Goal: Find specific page/section: Find specific page/section

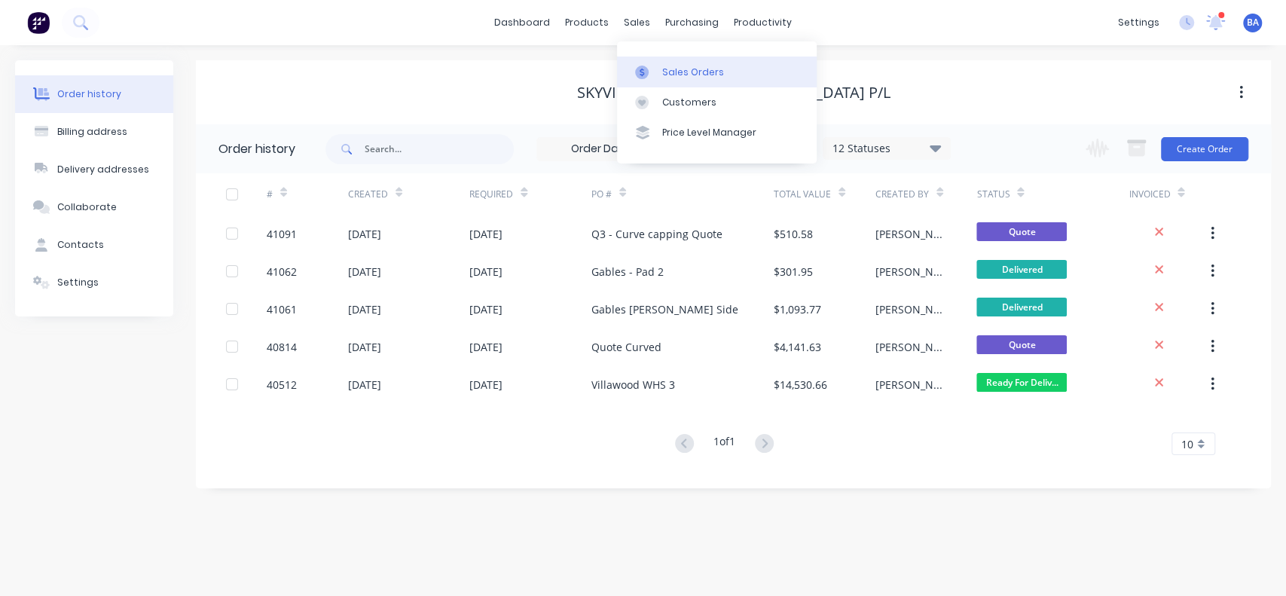
click at [693, 72] on div "Sales Orders" at bounding box center [693, 73] width 62 height 14
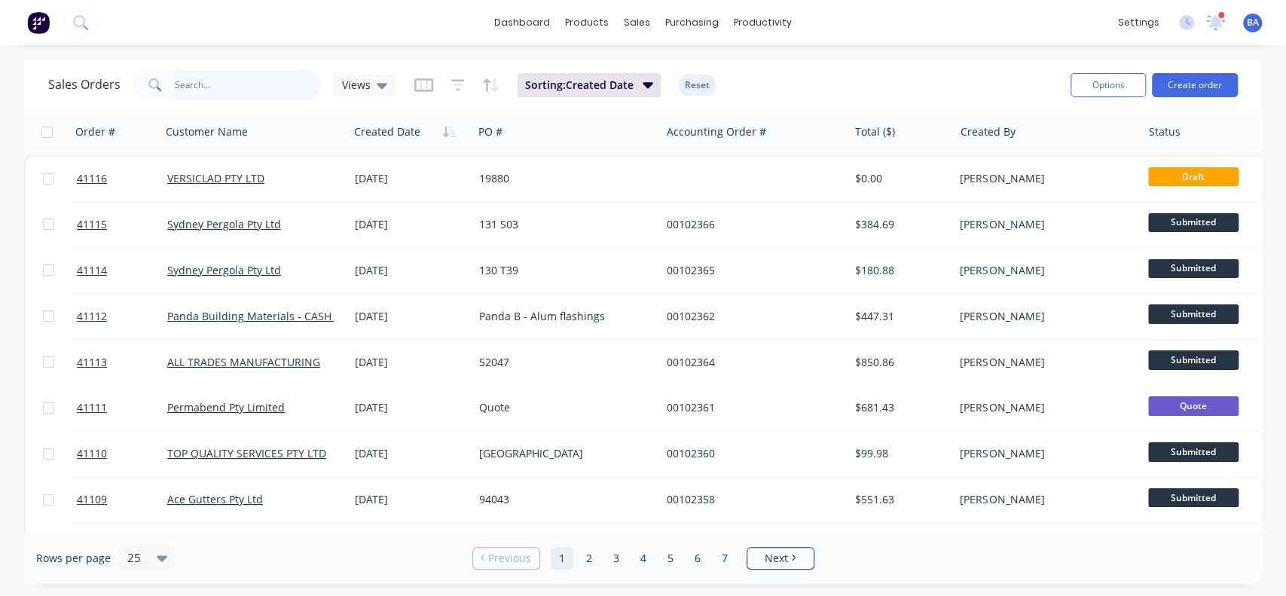
click at [218, 84] on input "text" at bounding box center [248, 85] width 147 height 30
type input "skyview"
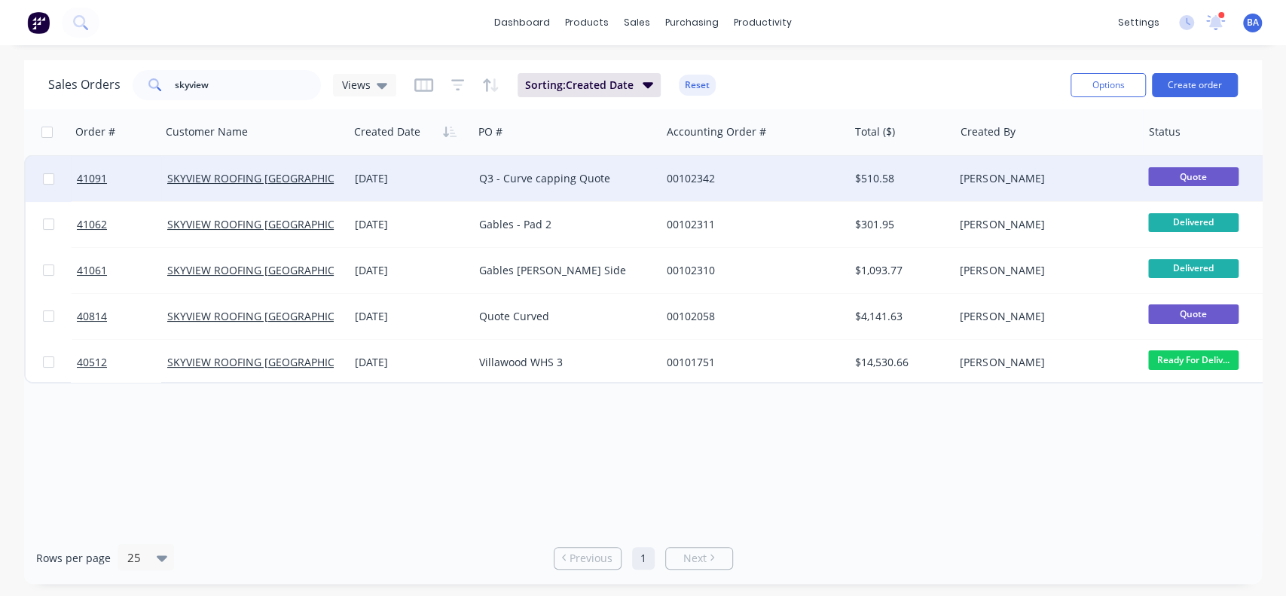
click at [280, 170] on div "SKYVIEW ROOFING [GEOGRAPHIC_DATA] P/L" at bounding box center [255, 178] width 188 height 45
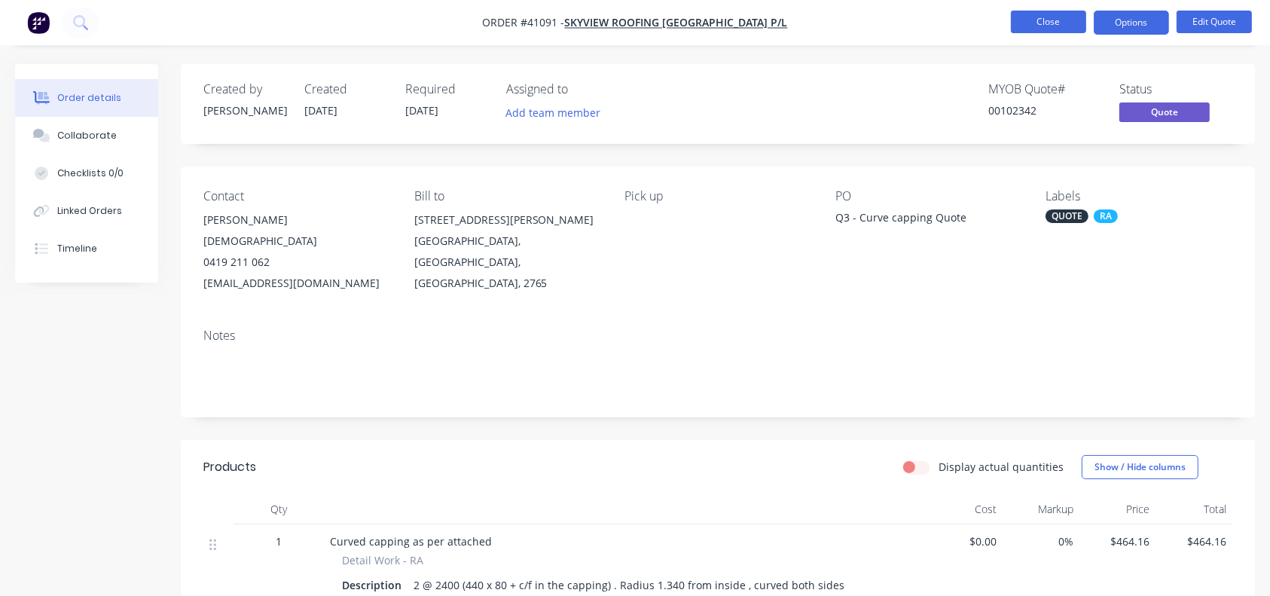
click at [1054, 24] on button "Close" at bounding box center [1048, 22] width 75 height 23
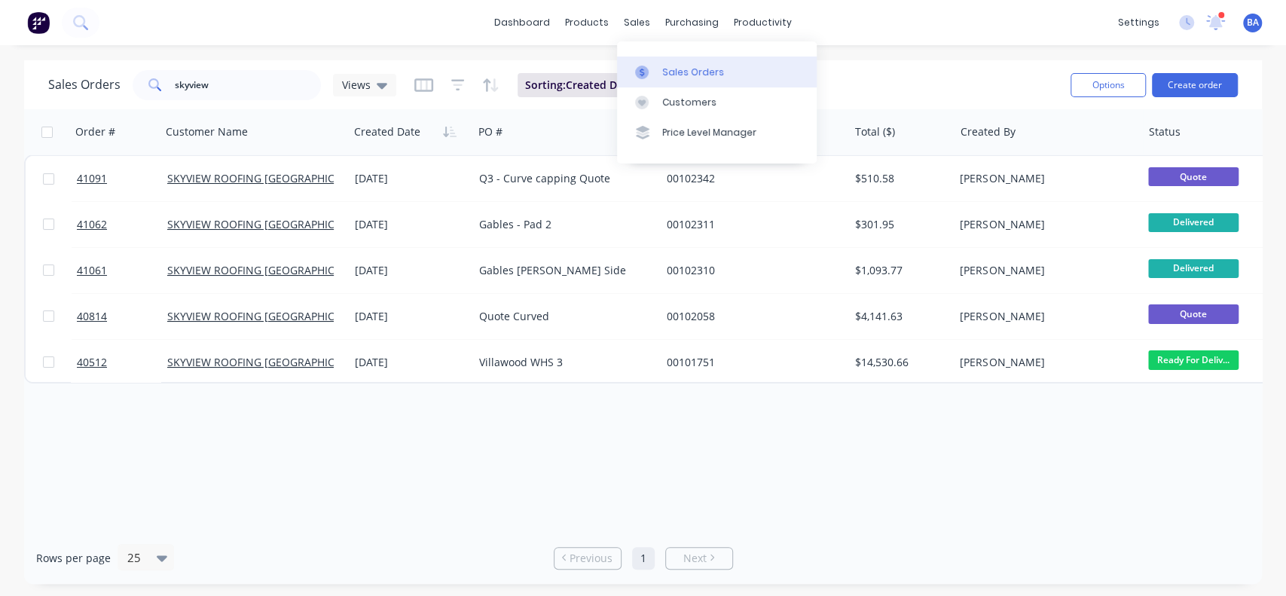
click at [680, 75] on div "Sales Orders" at bounding box center [693, 73] width 62 height 14
click at [699, 69] on div "Sales Orders" at bounding box center [693, 73] width 62 height 14
click at [218, 81] on input "skyview" at bounding box center [248, 85] width 147 height 30
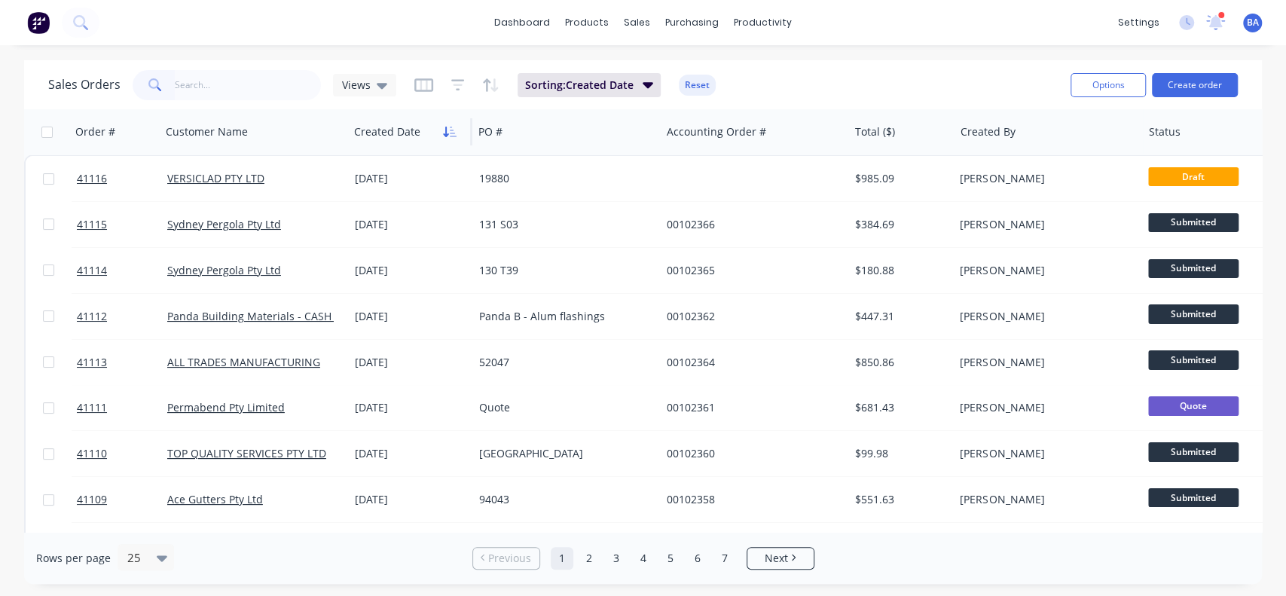
click at [457, 137] on button "button" at bounding box center [449, 132] width 23 height 23
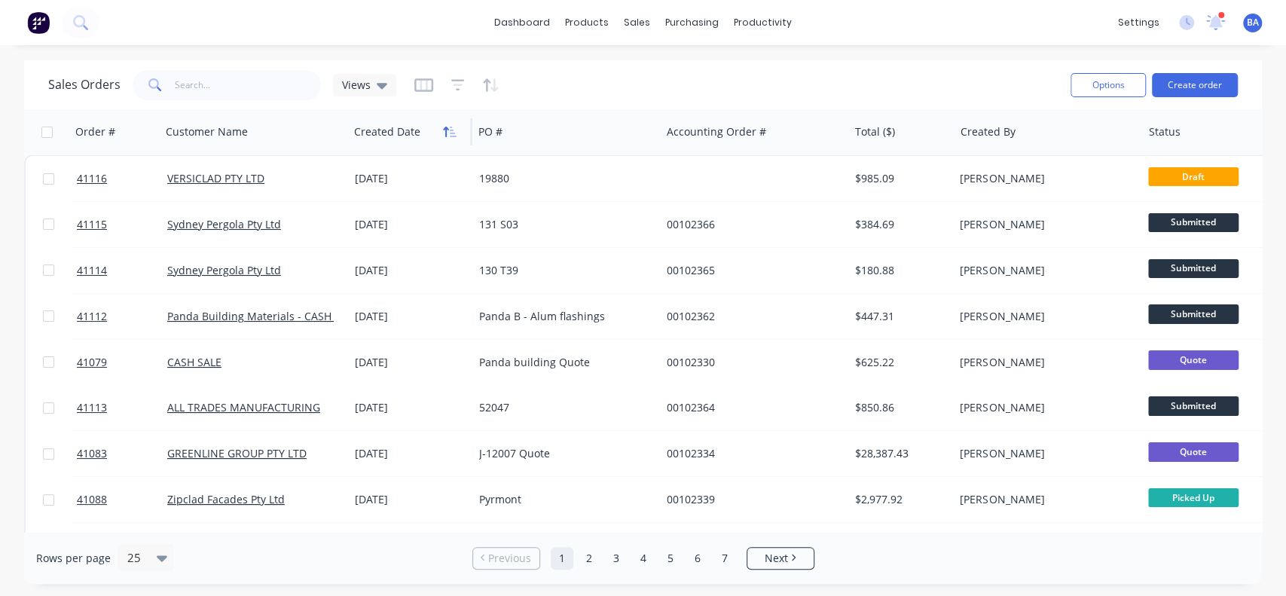
click at [447, 130] on icon "button" at bounding box center [450, 132] width 14 height 12
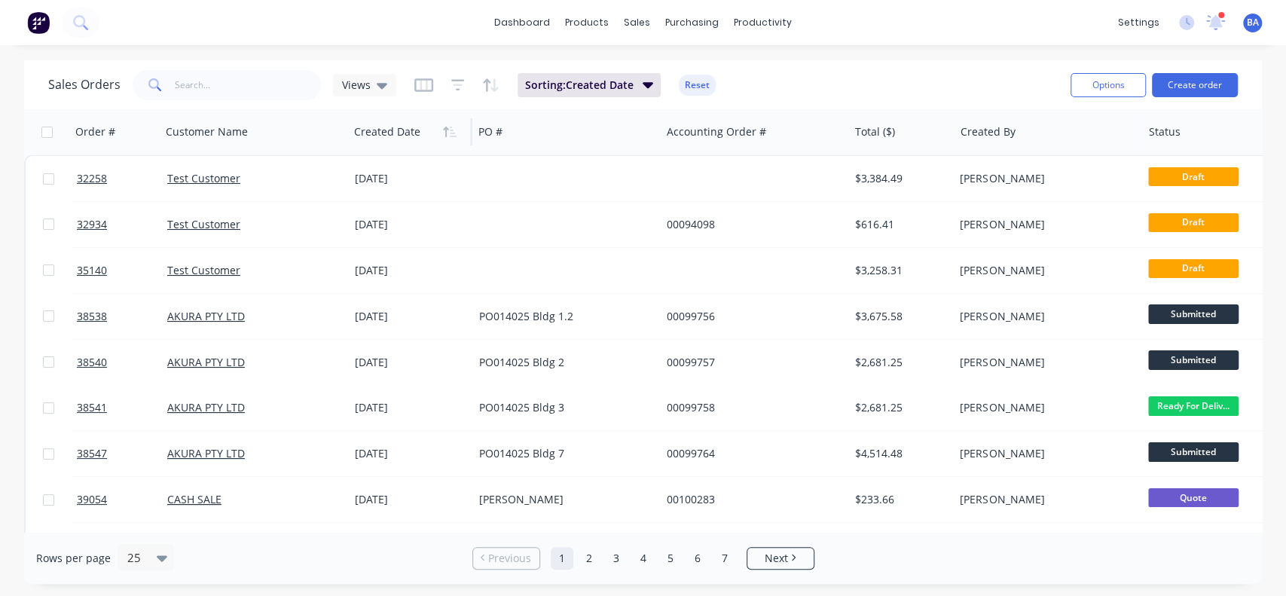
click at [447, 130] on icon "button" at bounding box center [450, 132] width 14 height 12
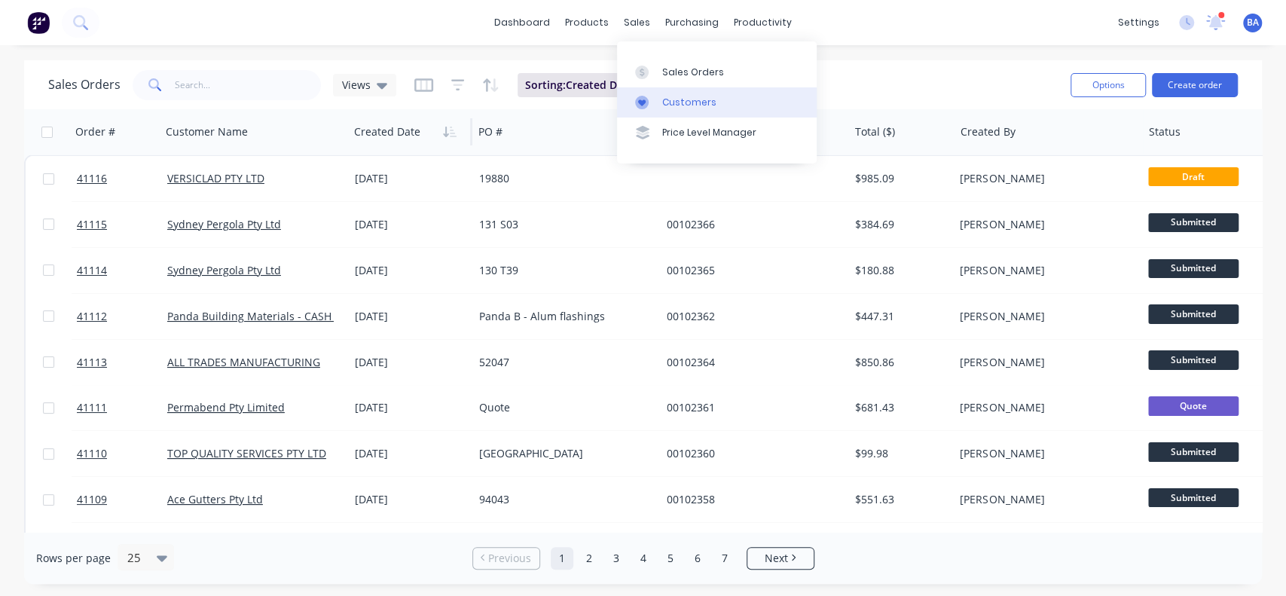
click at [663, 93] on link "Customers" at bounding box center [717, 102] width 200 height 30
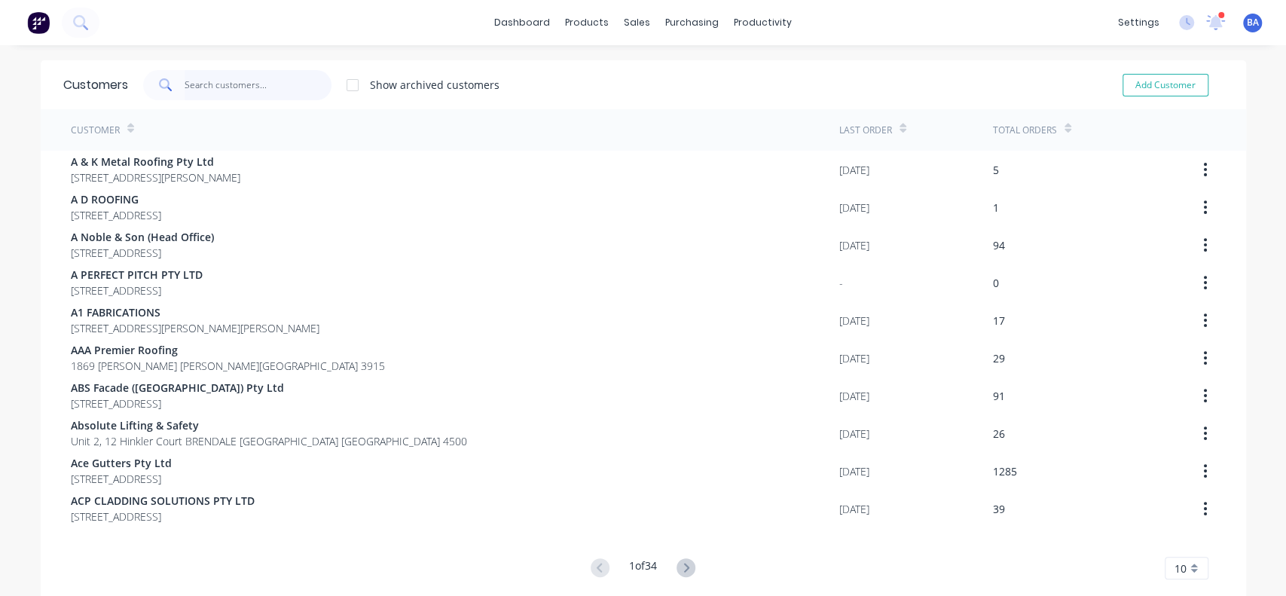
click at [267, 81] on input "text" at bounding box center [258, 85] width 147 height 30
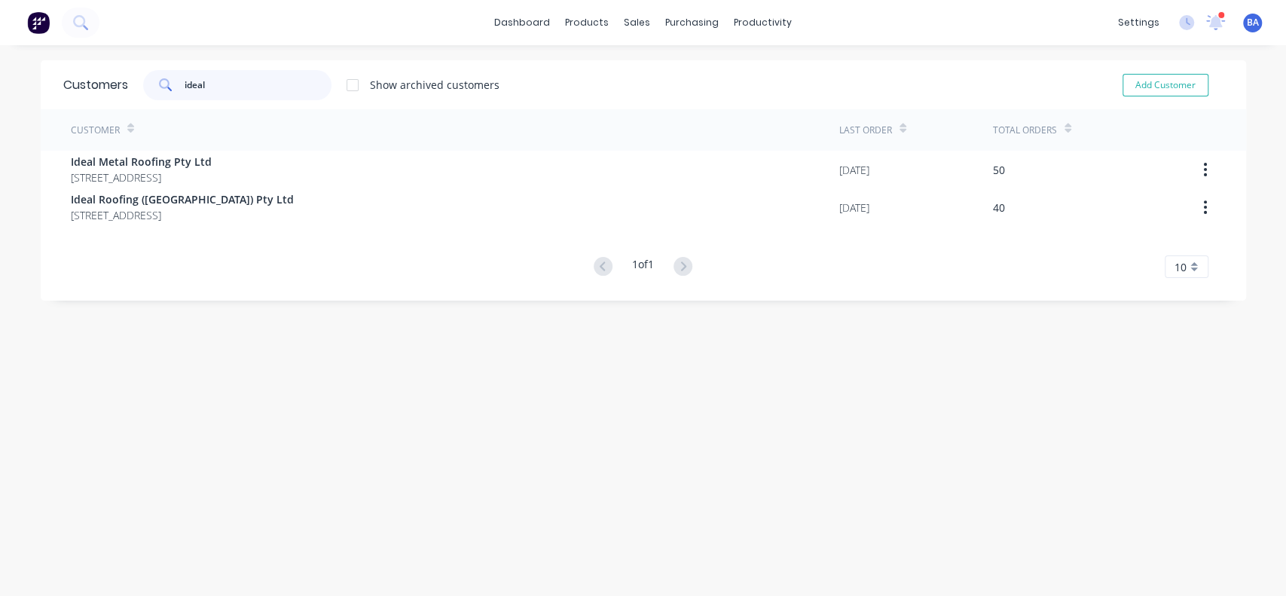
type input "ideal"
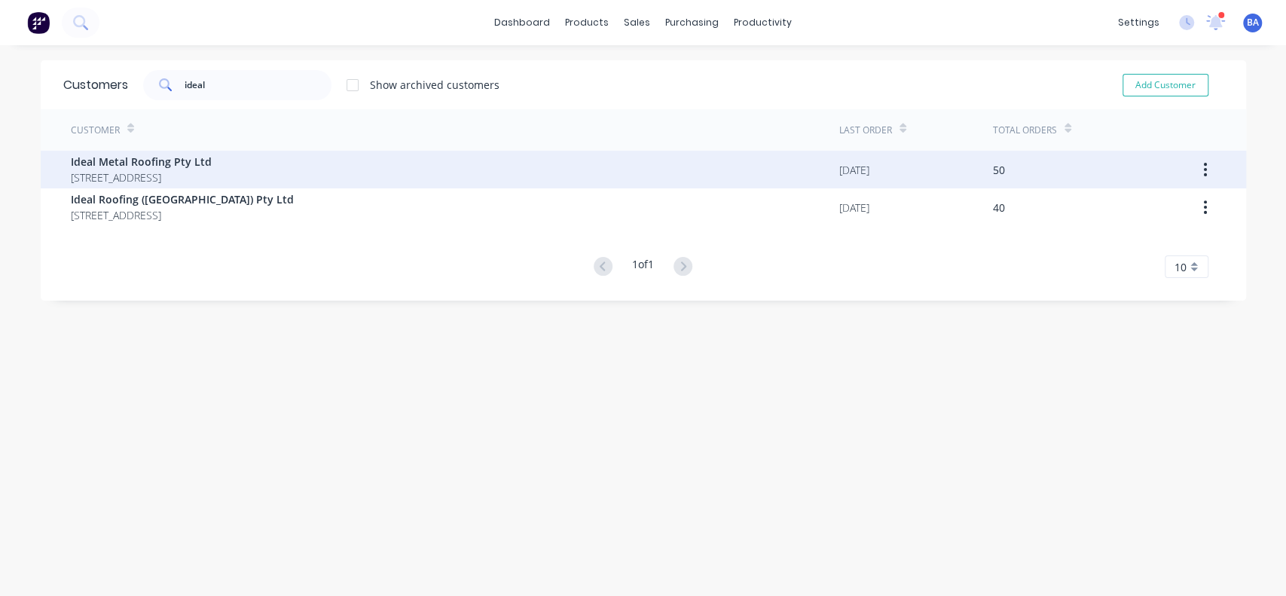
click at [145, 164] on span "Ideal Metal Roofing Pty Ltd" at bounding box center [141, 162] width 141 height 16
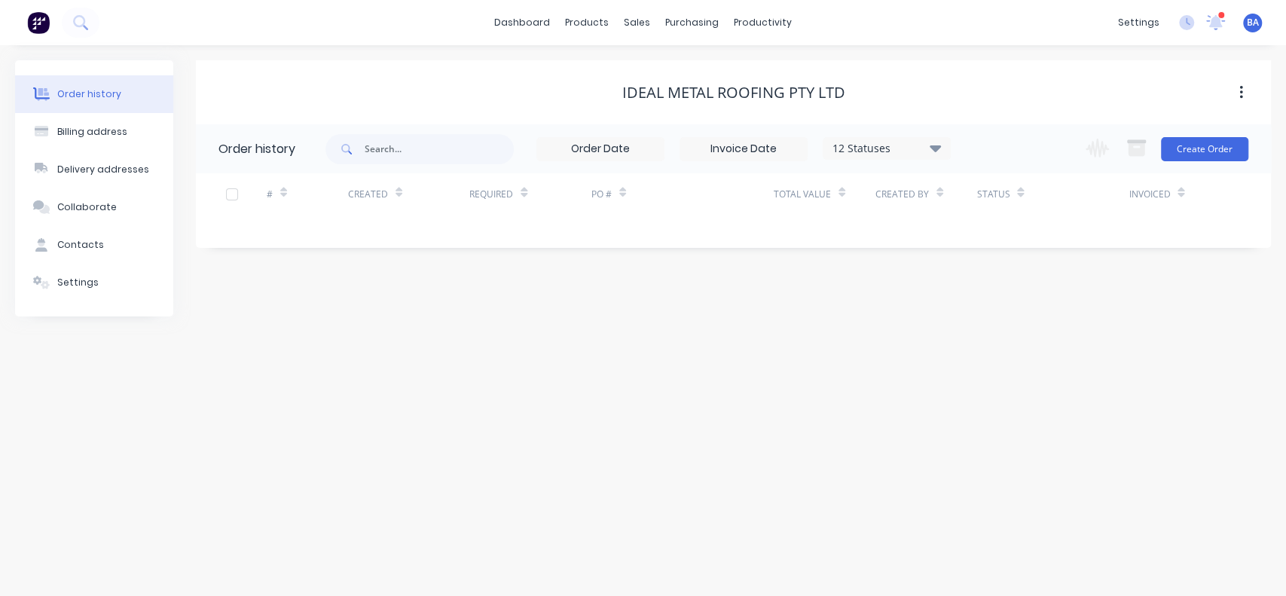
click at [904, 145] on div "12 Statuses" at bounding box center [886, 148] width 127 height 17
click at [1011, 322] on label at bounding box center [1011, 322] width 0 height 0
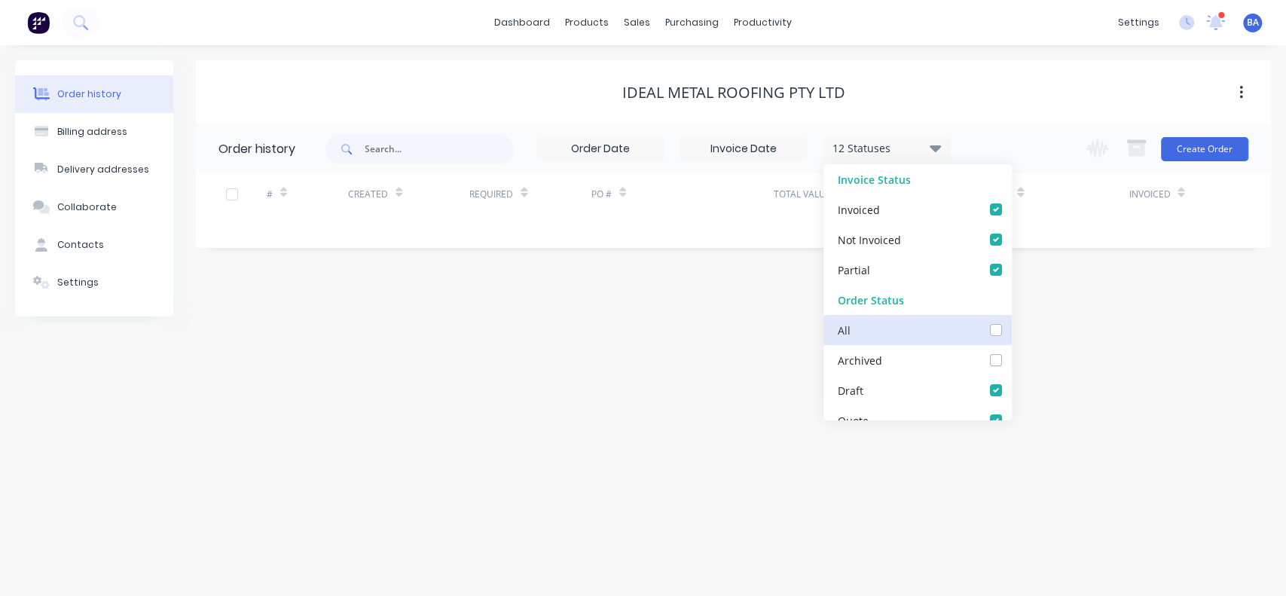
click at [1011, 325] on input "checkbox" at bounding box center [1017, 329] width 12 height 14
checkbox input "true"
click at [1126, 377] on div "Order history Billing address Delivery addresses Collaborate Contacts Settings …" at bounding box center [643, 320] width 1286 height 551
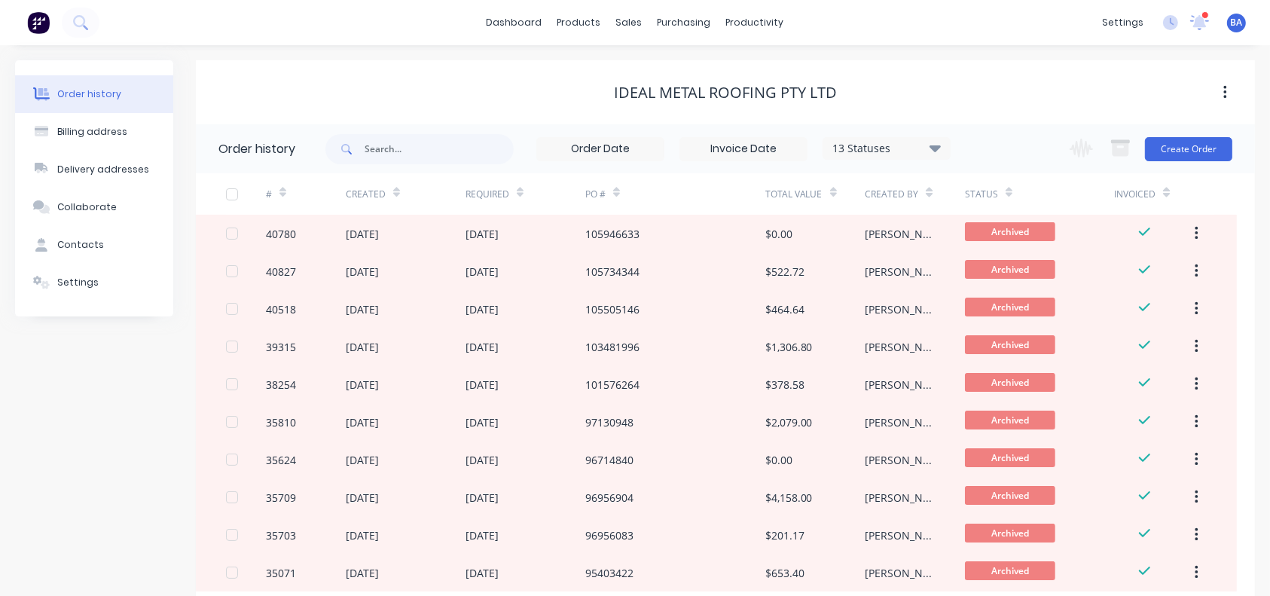
click at [695, 96] on div "Ideal Metal Roofing Pty Ltd" at bounding box center [725, 93] width 223 height 18
click at [716, 90] on div "Ideal Metal Roofing Pty Ltd" at bounding box center [725, 93] width 223 height 18
drag, startPoint x: 832, startPoint y: 90, endPoint x: 759, endPoint y: 93, distance: 73.1
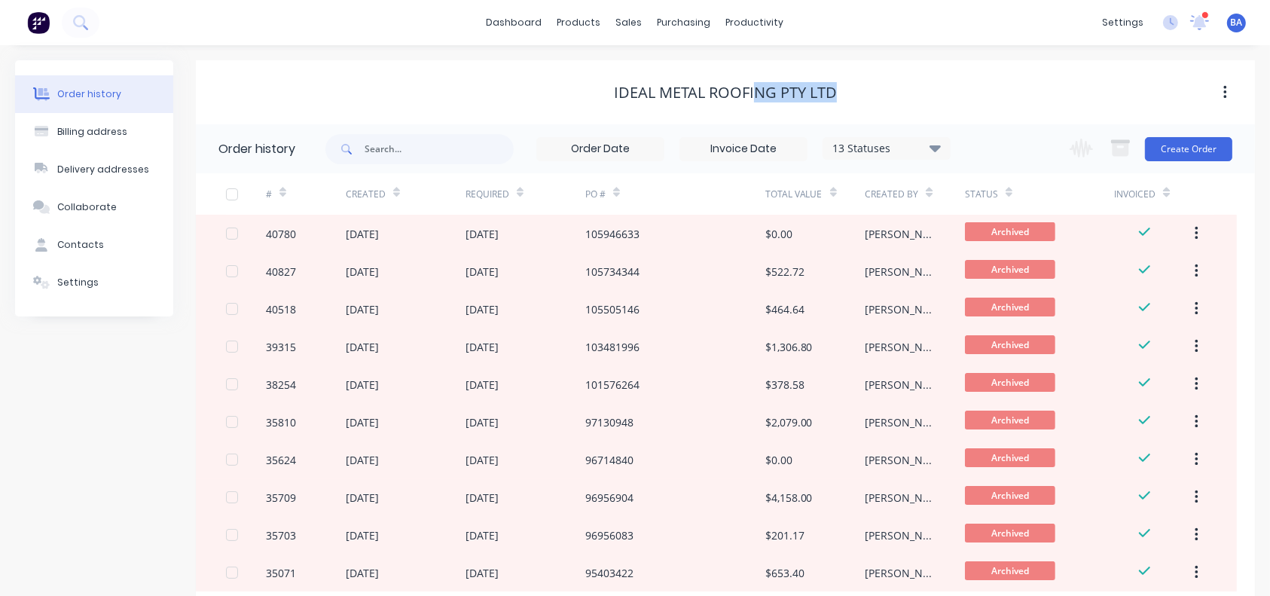
click at [759, 93] on div "Ideal Metal Roofing Pty Ltd" at bounding box center [725, 93] width 223 height 18
click at [819, 80] on div "Ideal Metal Roofing Pty Ltd" at bounding box center [725, 92] width 1059 height 27
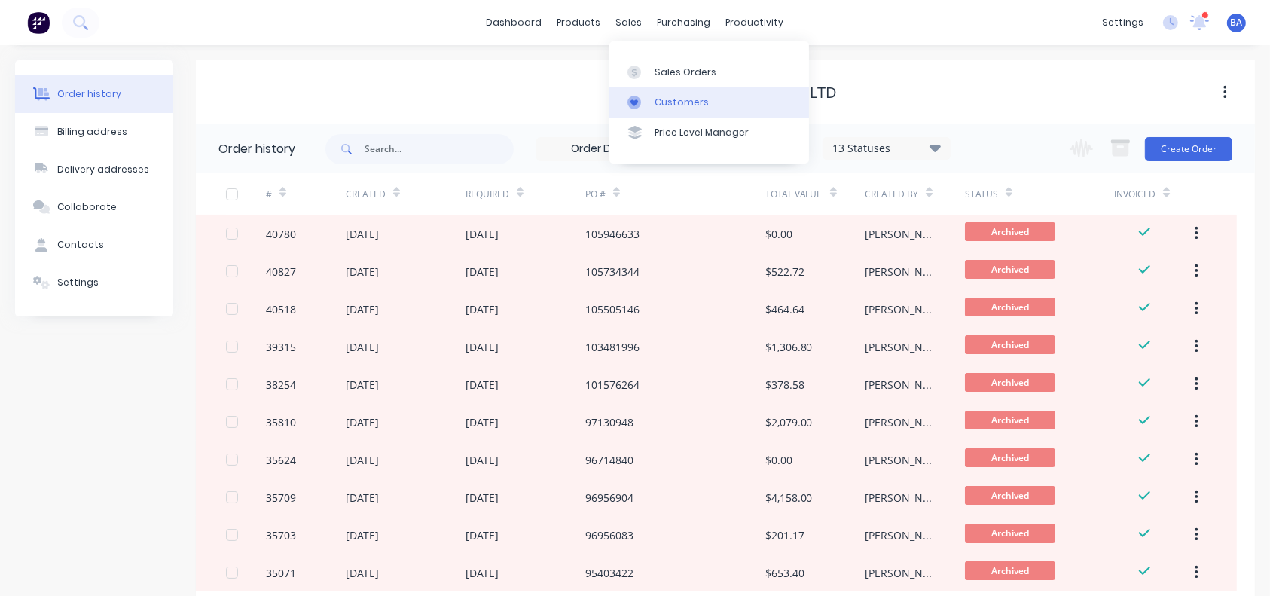
click at [670, 93] on link "Customers" at bounding box center [709, 102] width 200 height 30
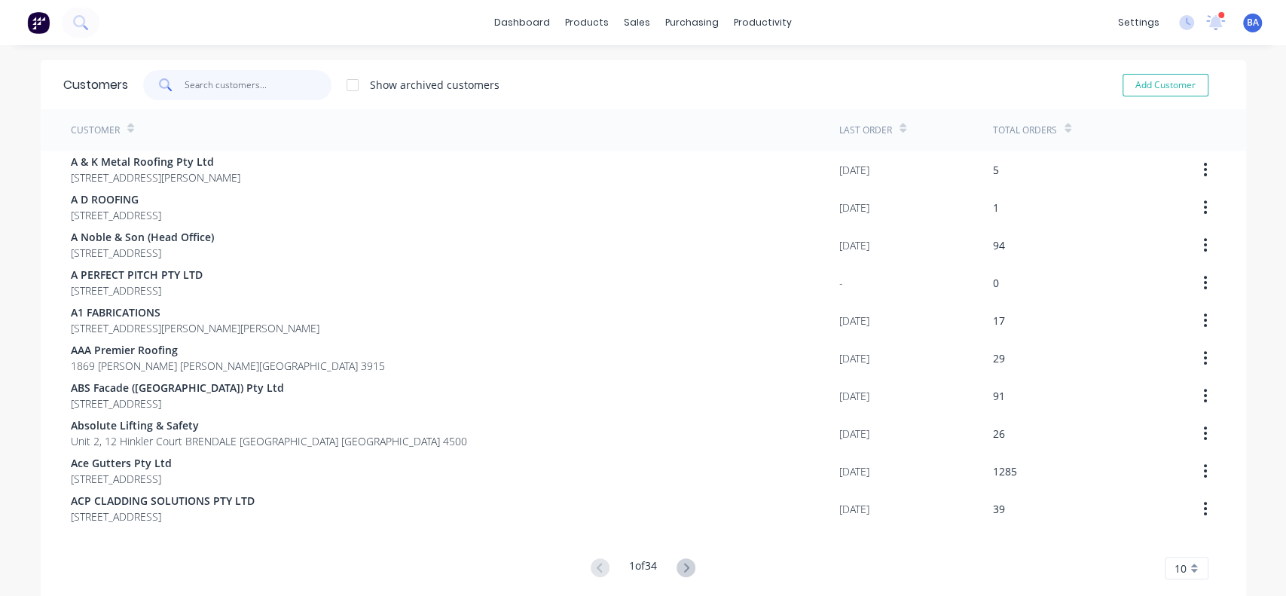
click at [276, 99] on input "text" at bounding box center [258, 85] width 147 height 30
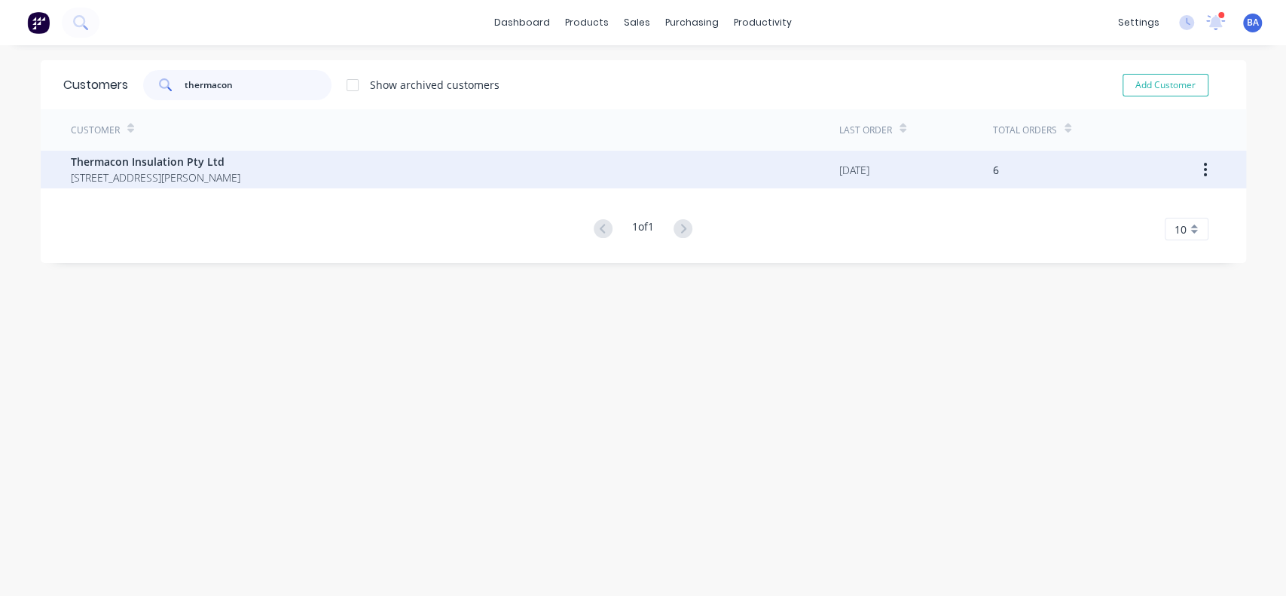
type input "thermacon"
click at [92, 178] on span "[STREET_ADDRESS][PERSON_NAME]" at bounding box center [155, 177] width 169 height 16
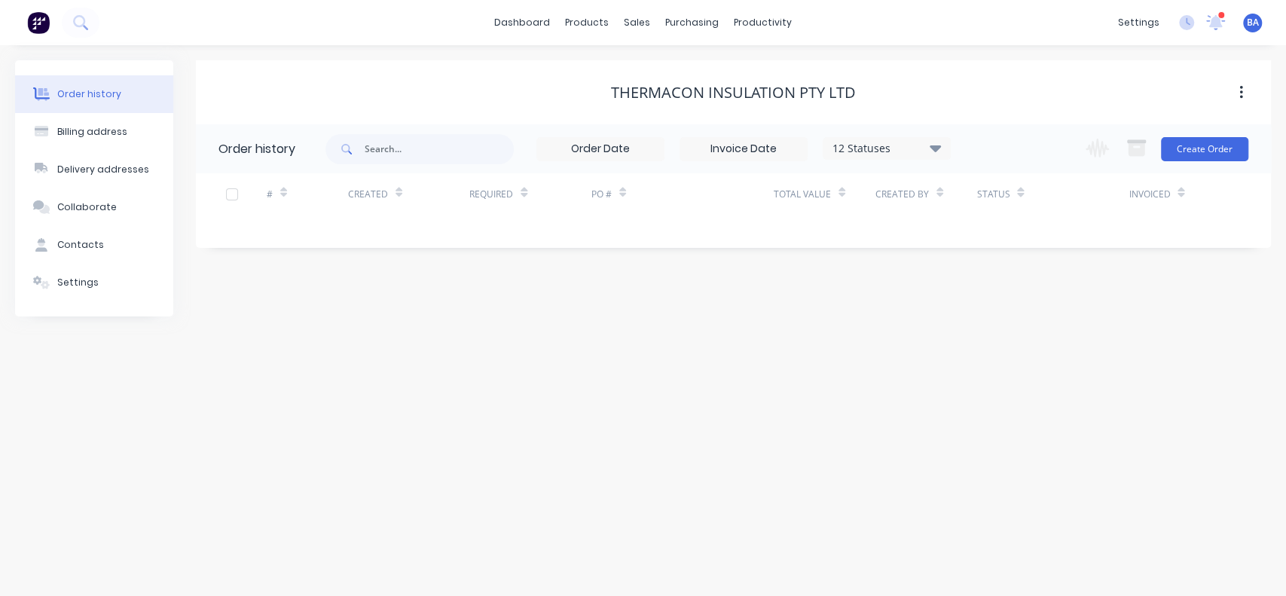
click at [945, 155] on div "12 Statuses" at bounding box center [886, 148] width 127 height 17
click at [1011, 322] on label at bounding box center [1011, 322] width 0 height 0
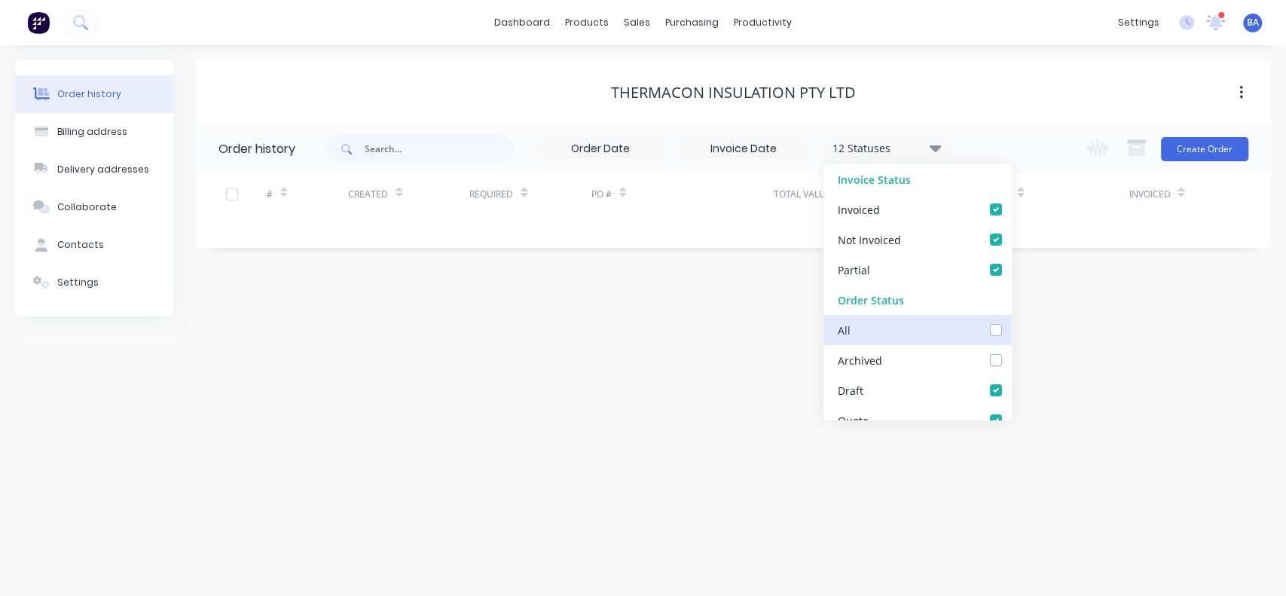
click at [1011, 330] on input "checkbox" at bounding box center [1017, 329] width 12 height 14
checkbox input "true"
click at [1163, 413] on div "Order history Billing address Delivery addresses Collaborate Contacts Settings …" at bounding box center [643, 320] width 1286 height 551
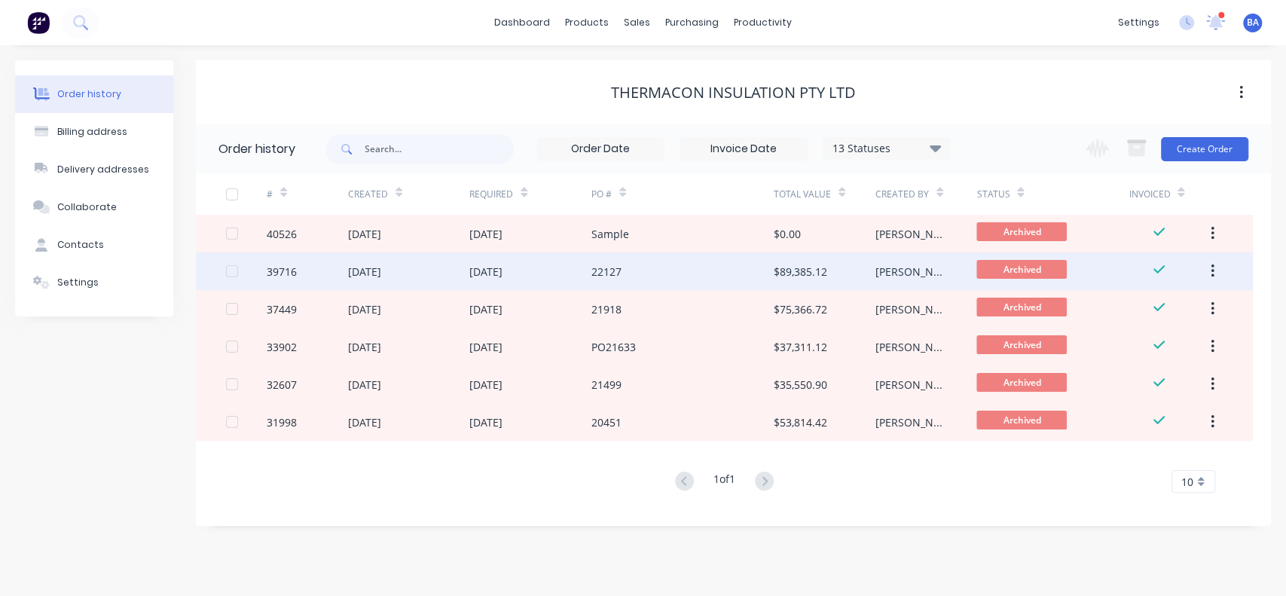
click at [588, 270] on div "[DATE]" at bounding box center [530, 271] width 122 height 38
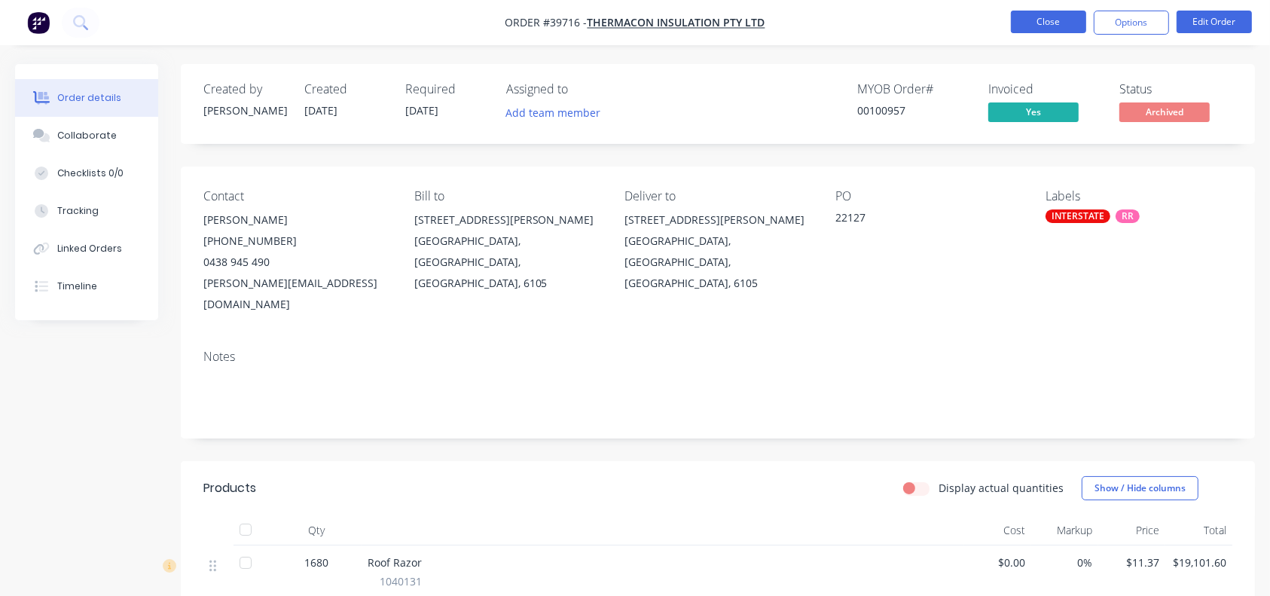
click at [1072, 23] on button "Close" at bounding box center [1048, 22] width 75 height 23
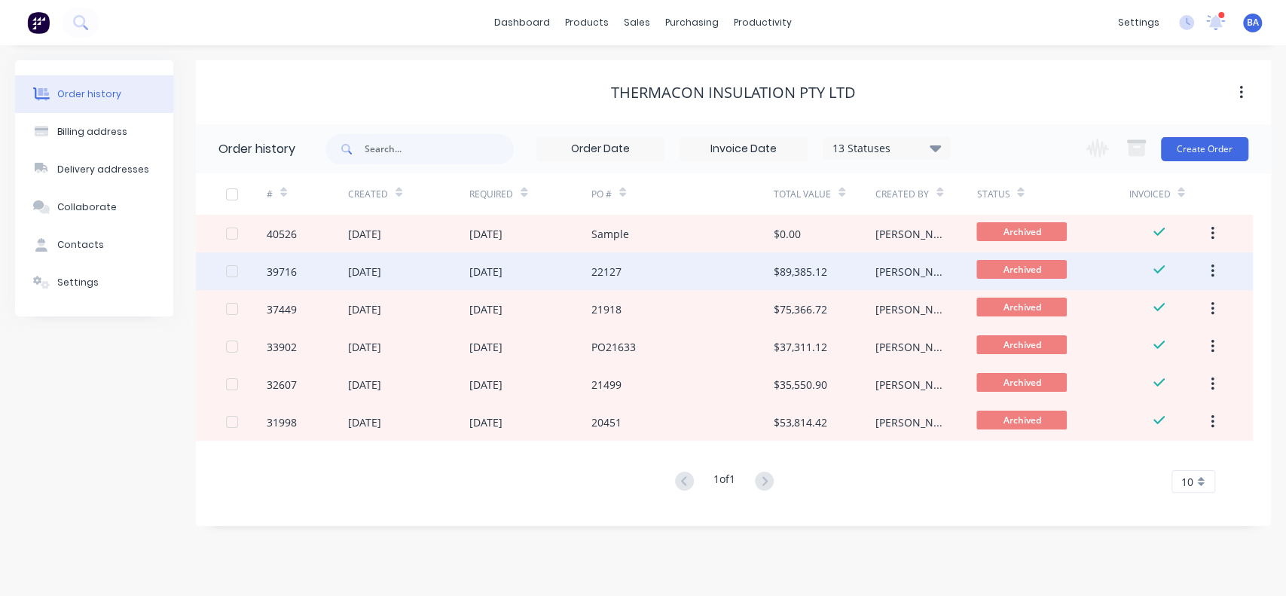
click at [635, 273] on div "22127" at bounding box center [682, 271] width 182 height 38
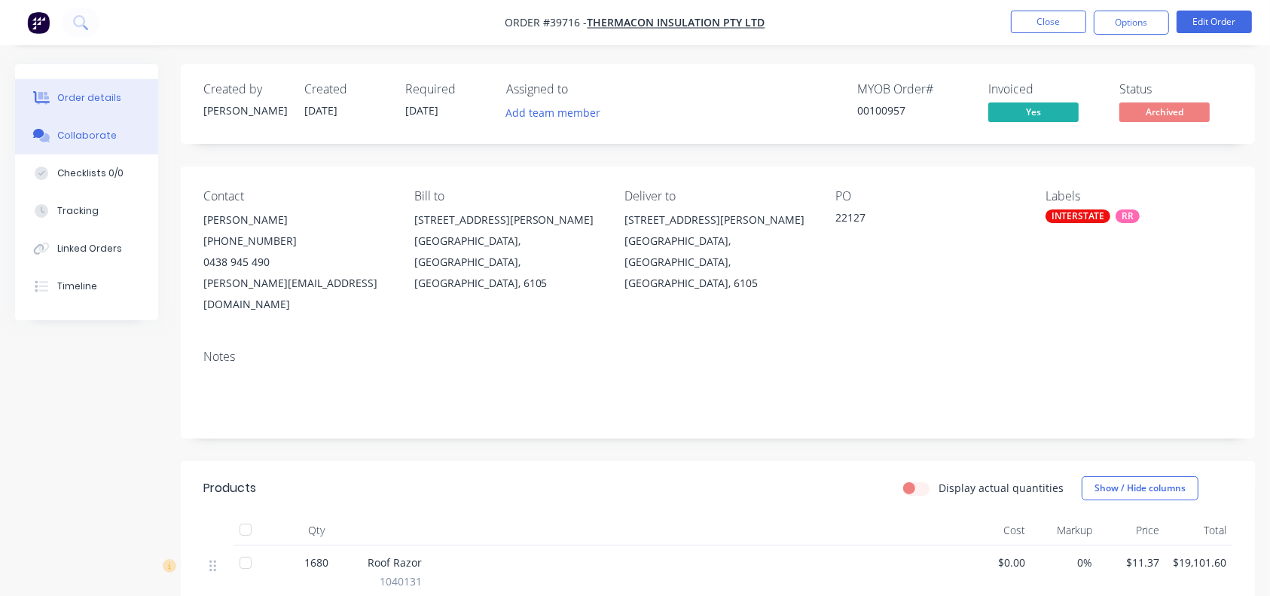
click at [84, 134] on div "Collaborate" at bounding box center [87, 136] width 60 height 14
